Goal: Navigation & Orientation: Go to known website

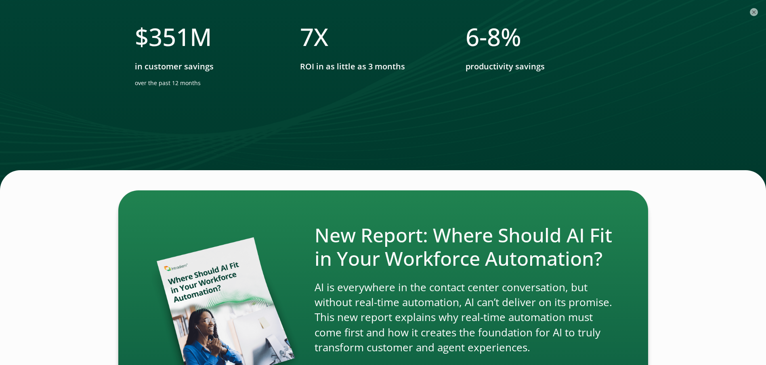
scroll to position [1494, 0]
